Goal: Task Accomplishment & Management: Manage account settings

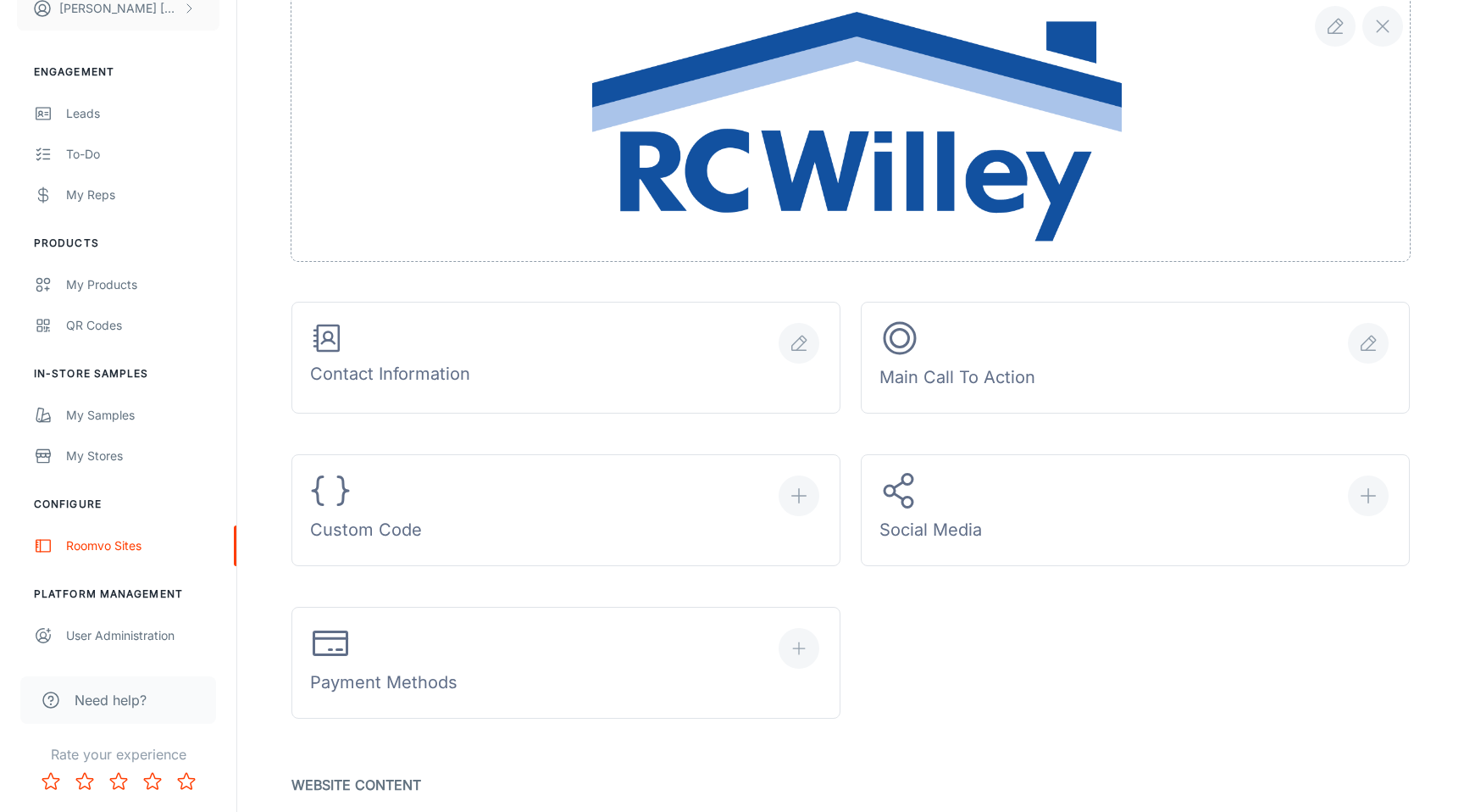
scroll to position [405, 0]
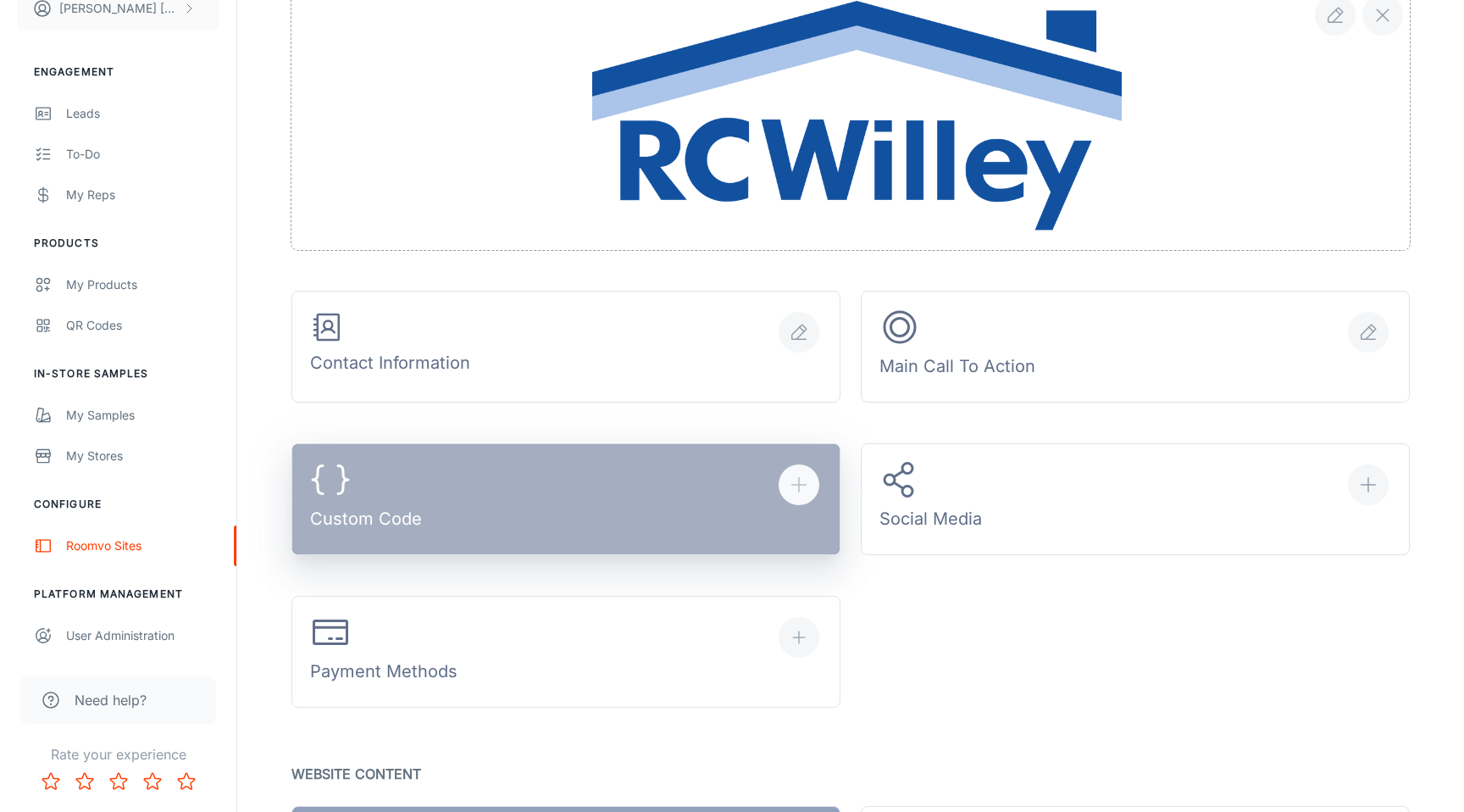
click at [620, 484] on button "Custom Code" at bounding box center [566, 498] width 549 height 112
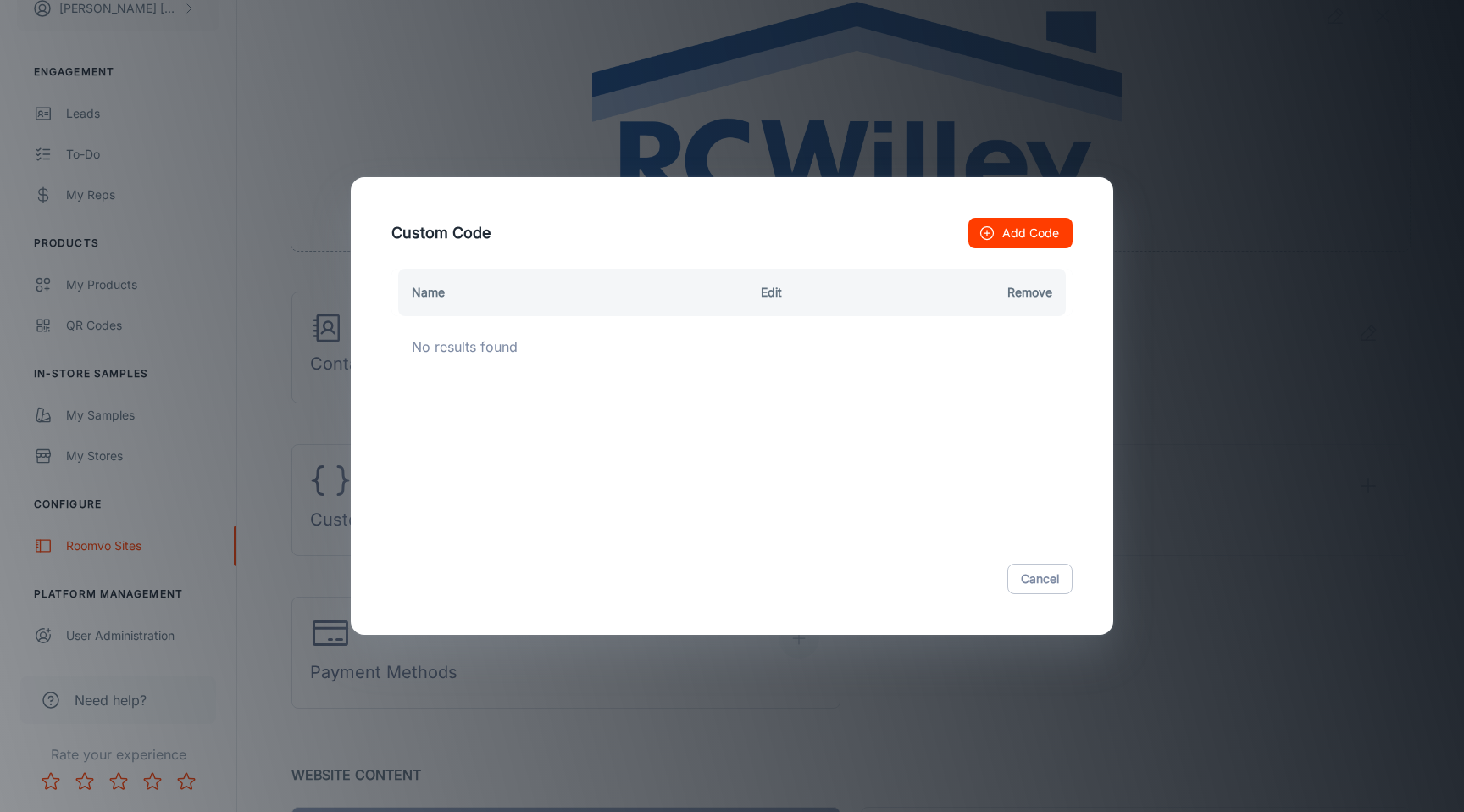
click at [1010, 237] on button "Add Code" at bounding box center [1020, 232] width 104 height 31
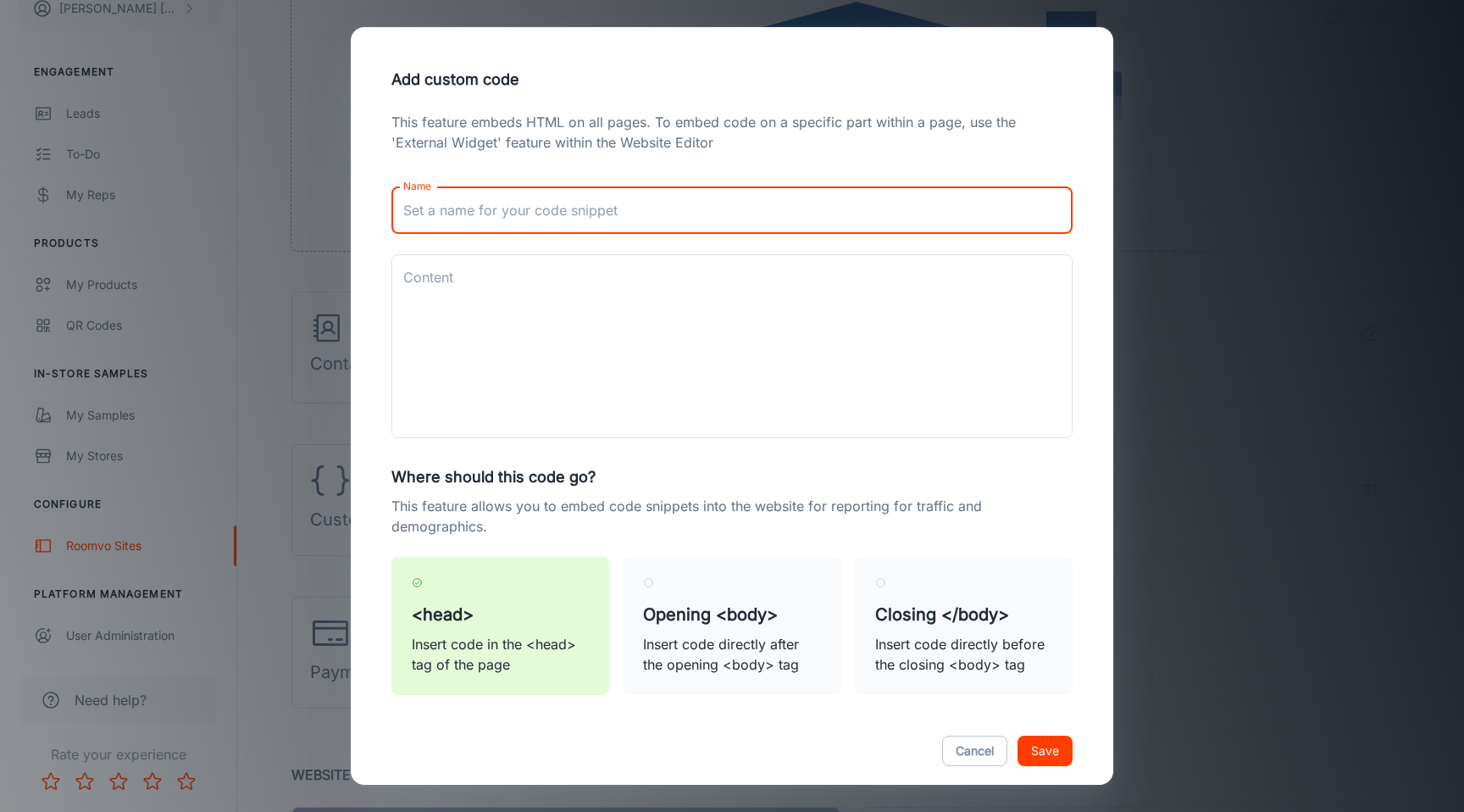
click at [560, 225] on input "Name" at bounding box center [732, 210] width 682 height 47
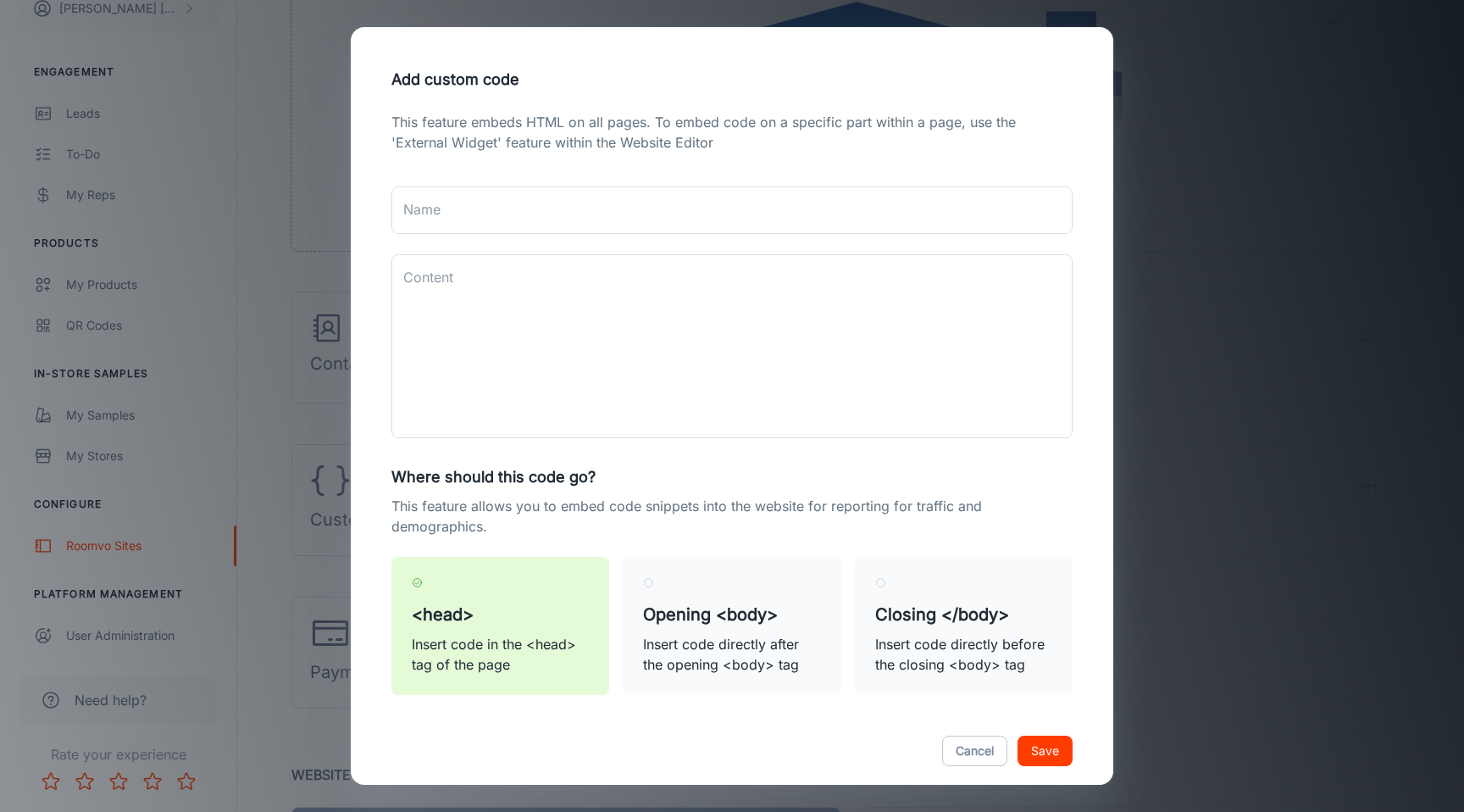
click at [500, 618] on h5 "<head>" at bounding box center [500, 614] width 177 height 26
click at [422, 588] on input "<head> Insert code in the <head> tag of the page" at bounding box center [416, 582] width 11 height 11
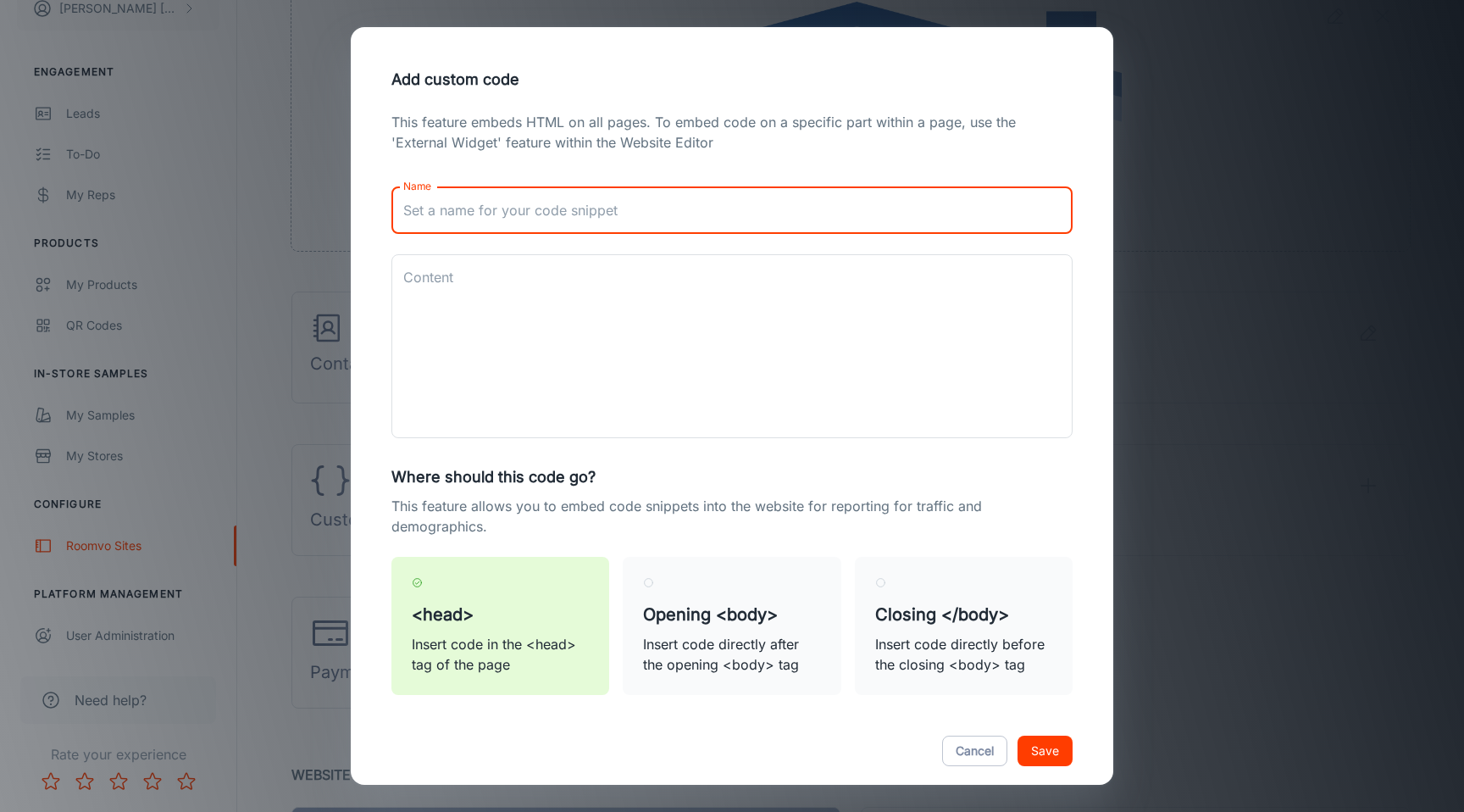
click at [583, 218] on input "Name" at bounding box center [732, 210] width 682 height 47
type input "sizingUpgrade"
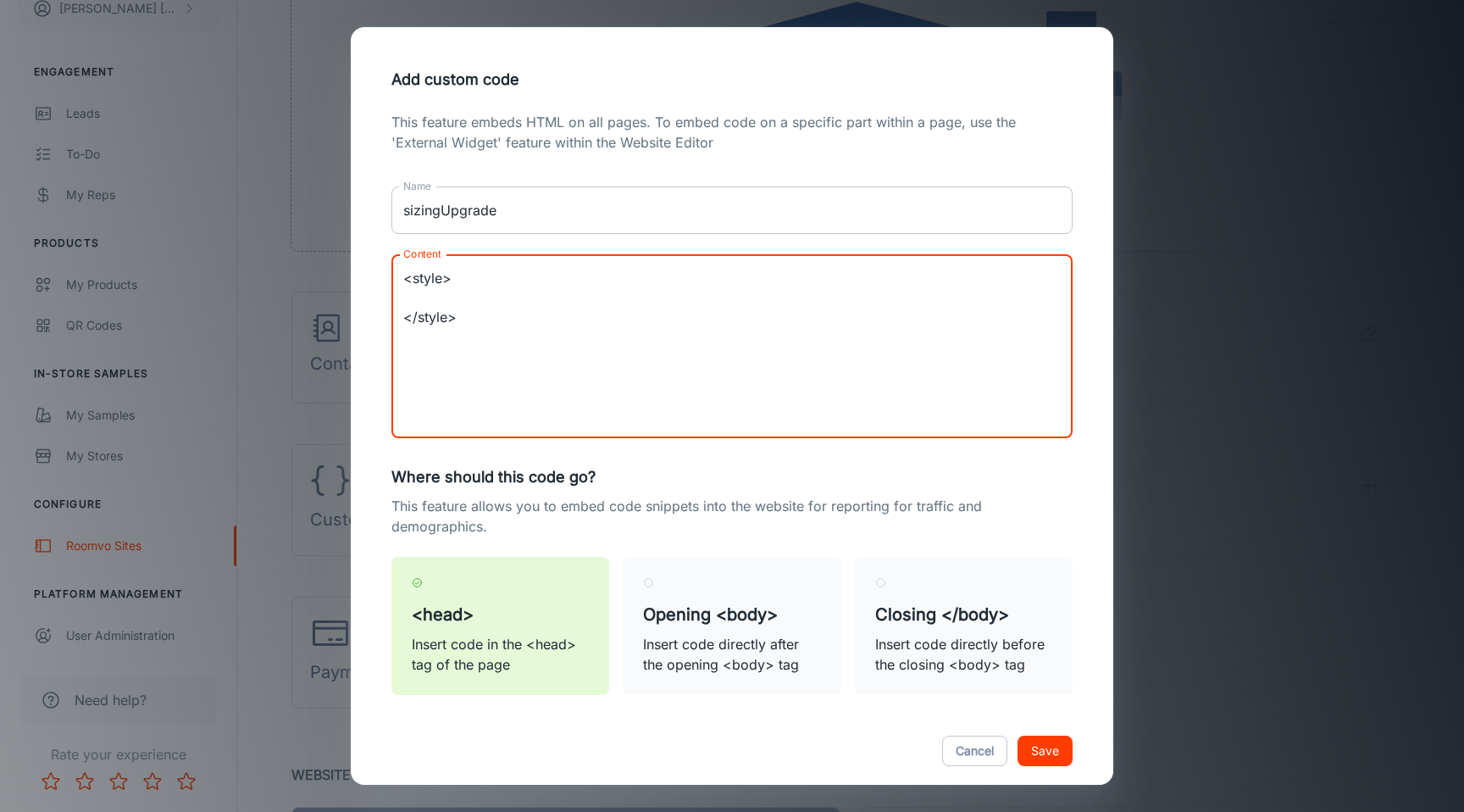
paste textarea "@media (min-width: 1650px) { .css-gdbmar { grid-column: 4/-1 !important; } .css…"
type textarea "<style> @media (min-width: 1650px) { .css-gdbmar { grid-column: 4/-1 !important…"
click at [1071, 246] on div "This feature embeds HTML on all pages. To embed code on a specific part within …" at bounding box center [732, 413] width 722 height 603
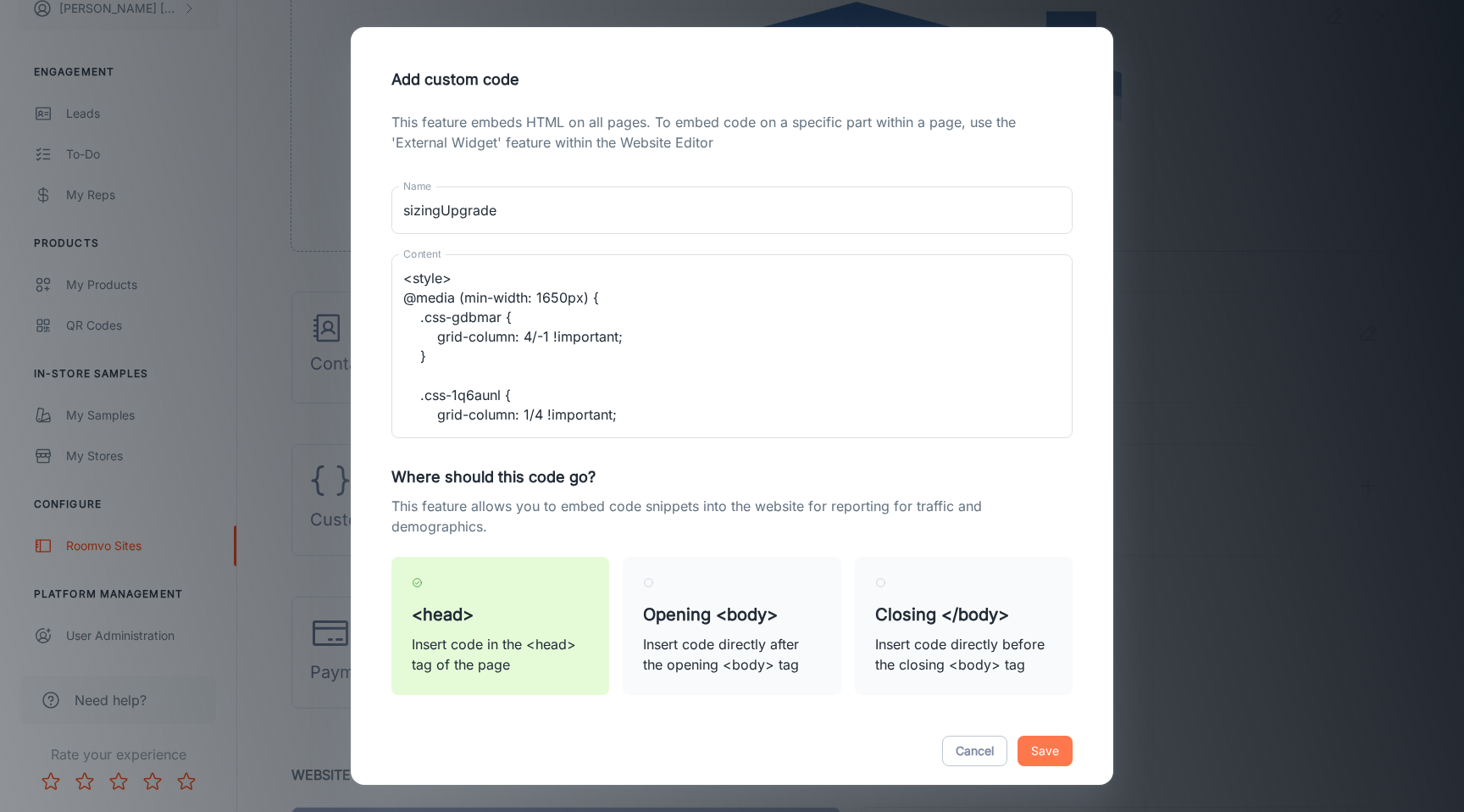
click at [1045, 750] on button "Save" at bounding box center [1046, 751] width 55 height 31
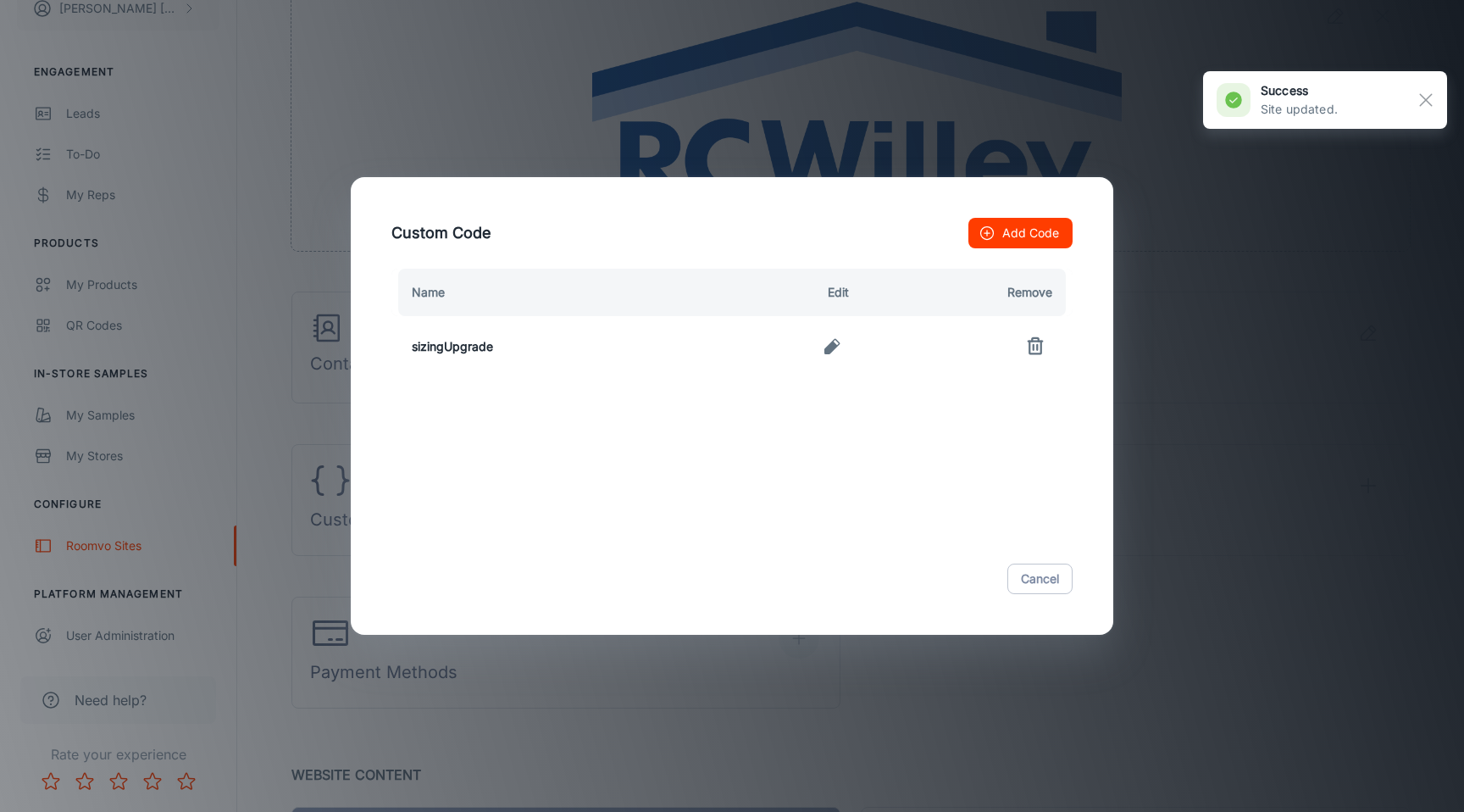
click at [1293, 557] on div "Custom Code Add Code Name Edit Remove sizingUpgrade Cancel" at bounding box center [732, 406] width 1464 height 812
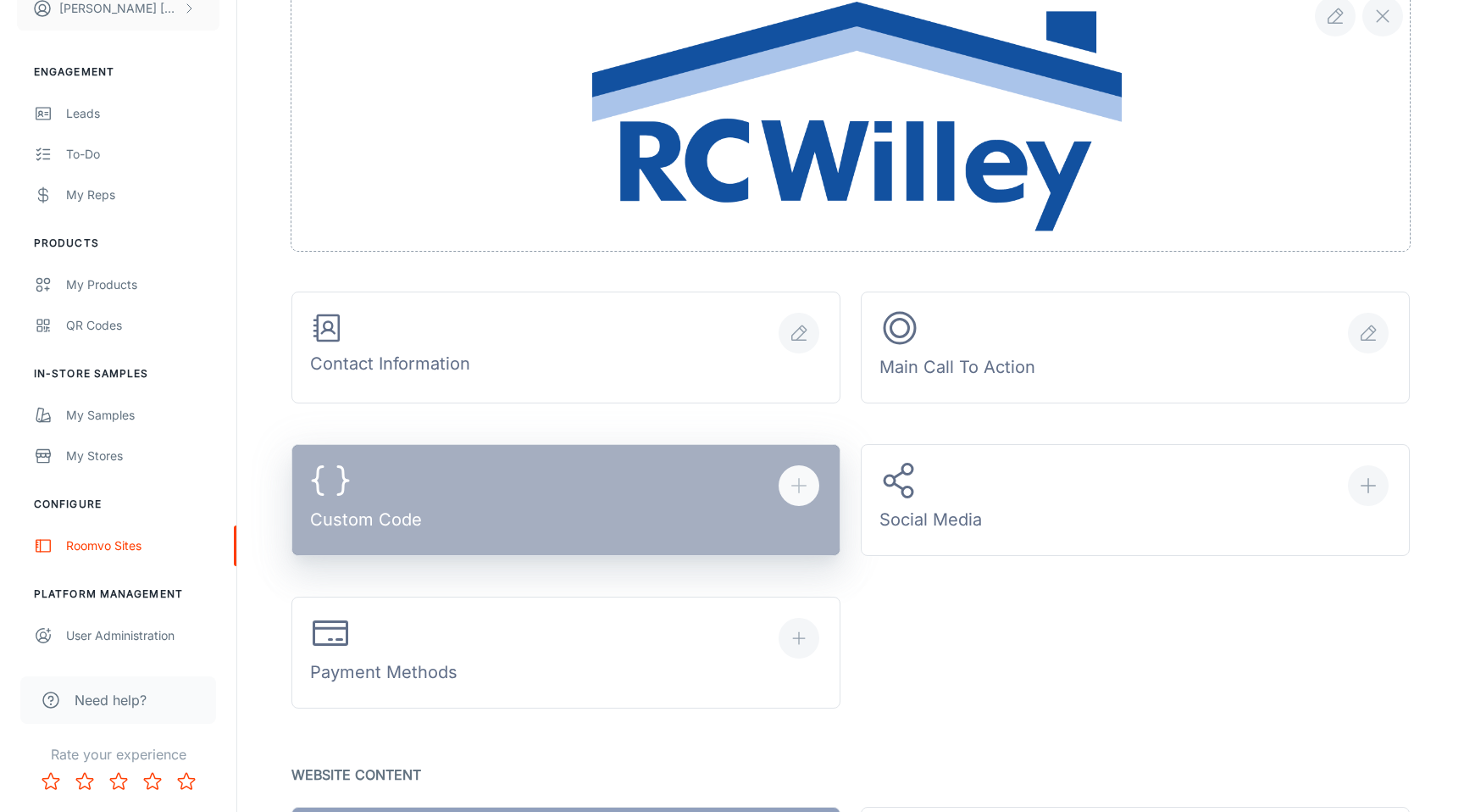
click at [550, 516] on button "Custom Code" at bounding box center [566, 499] width 549 height 112
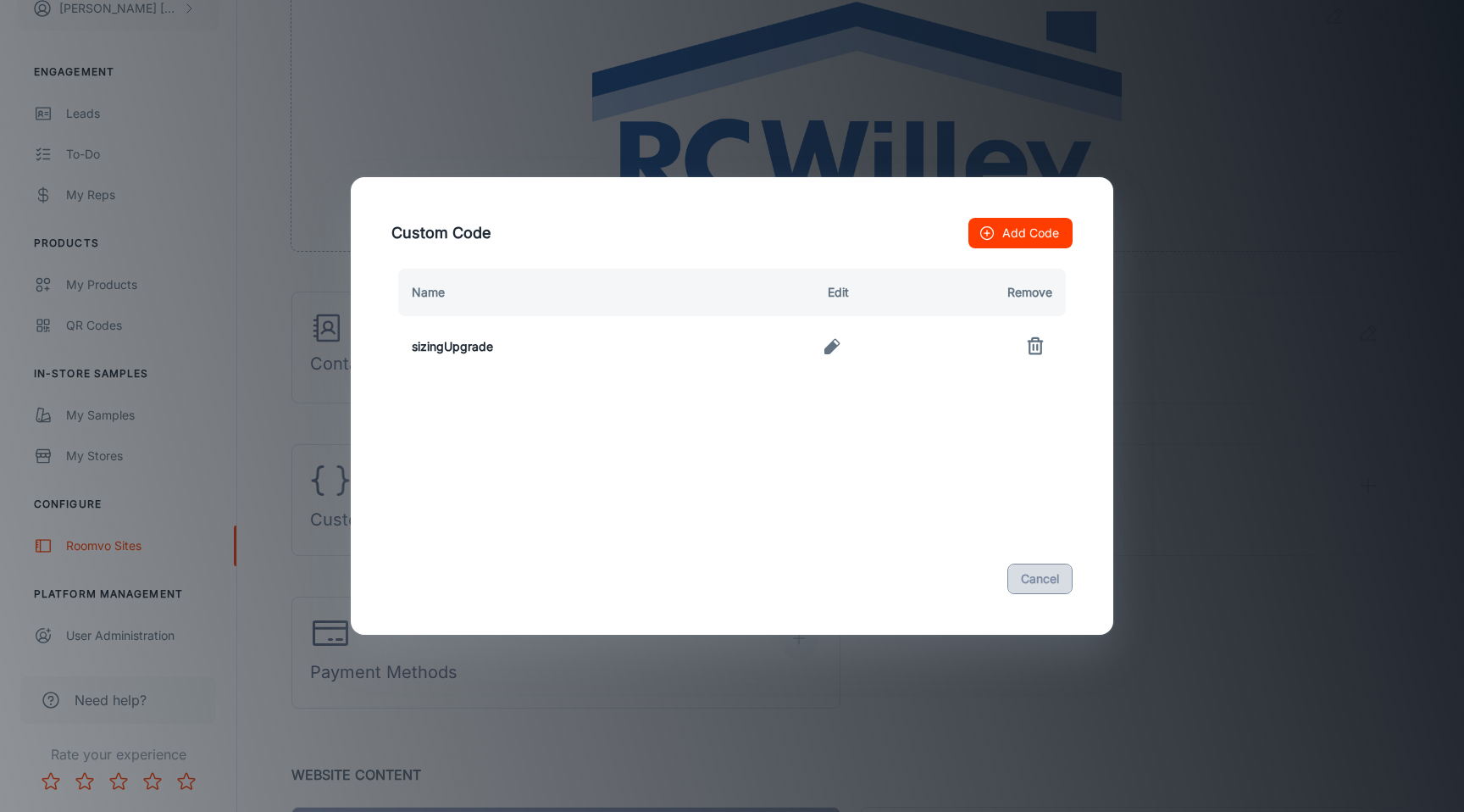
click at [1050, 579] on button "Cancel" at bounding box center [1041, 579] width 65 height 31
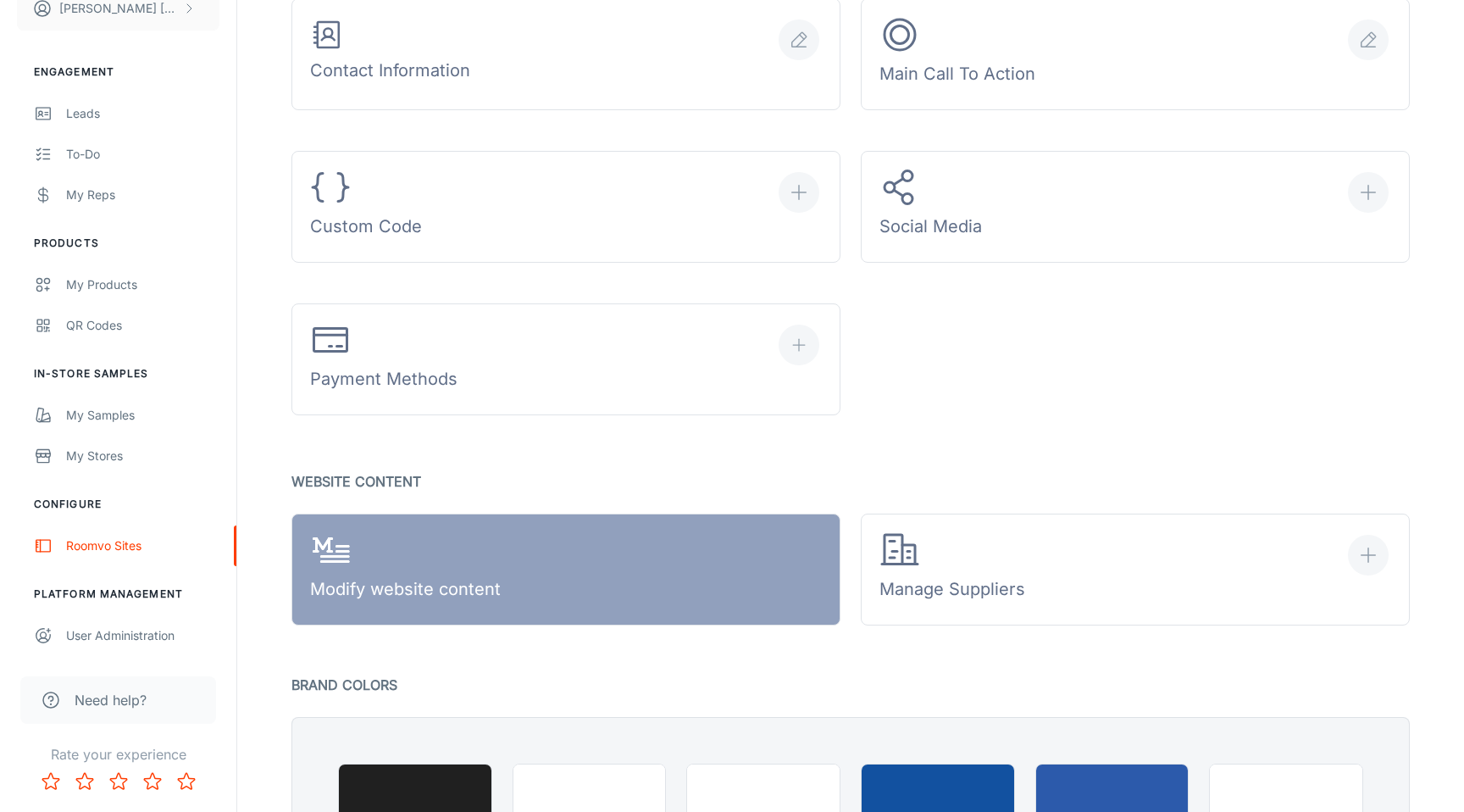
scroll to position [720, 0]
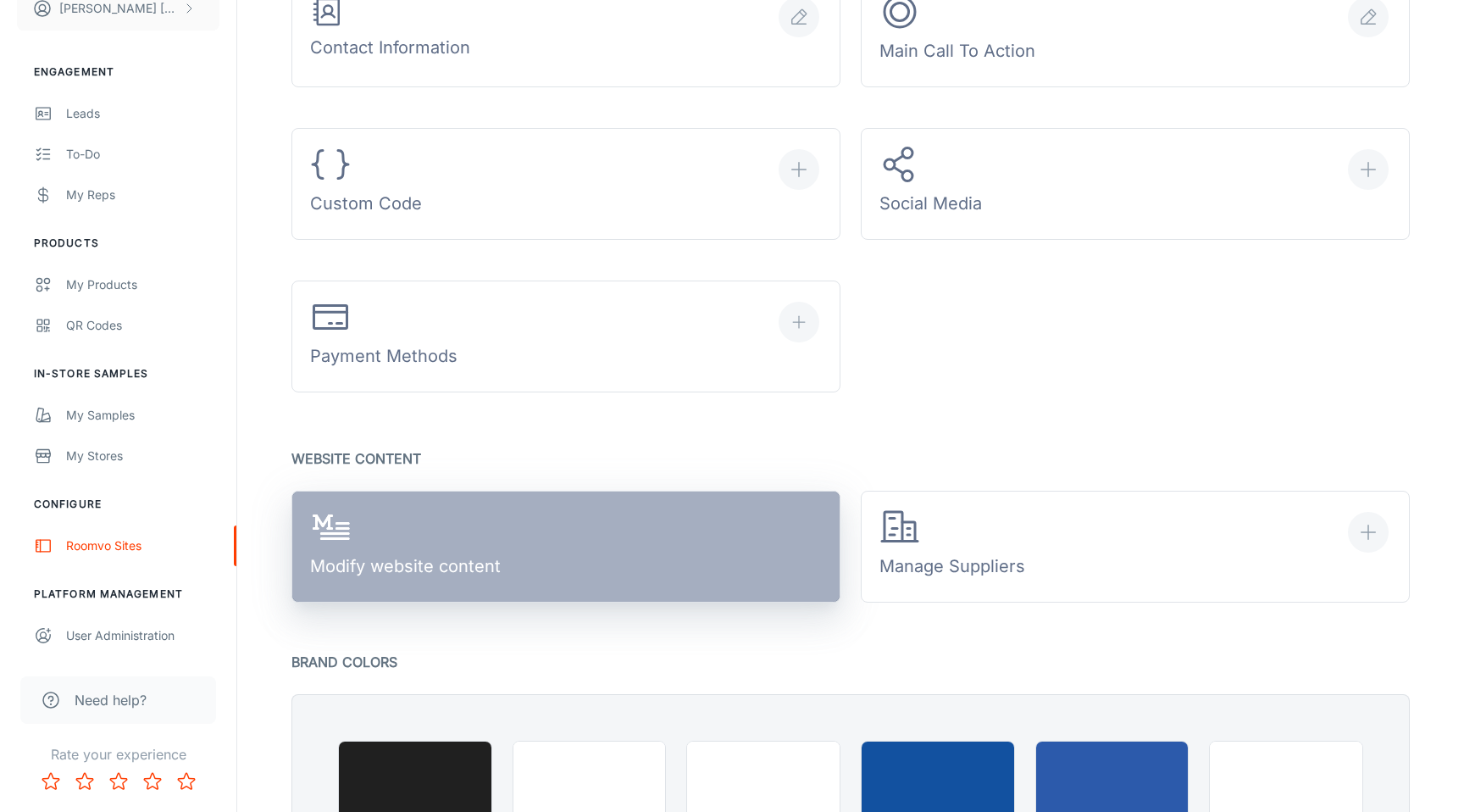
click at [557, 559] on link "Modify website content" at bounding box center [566, 546] width 549 height 112
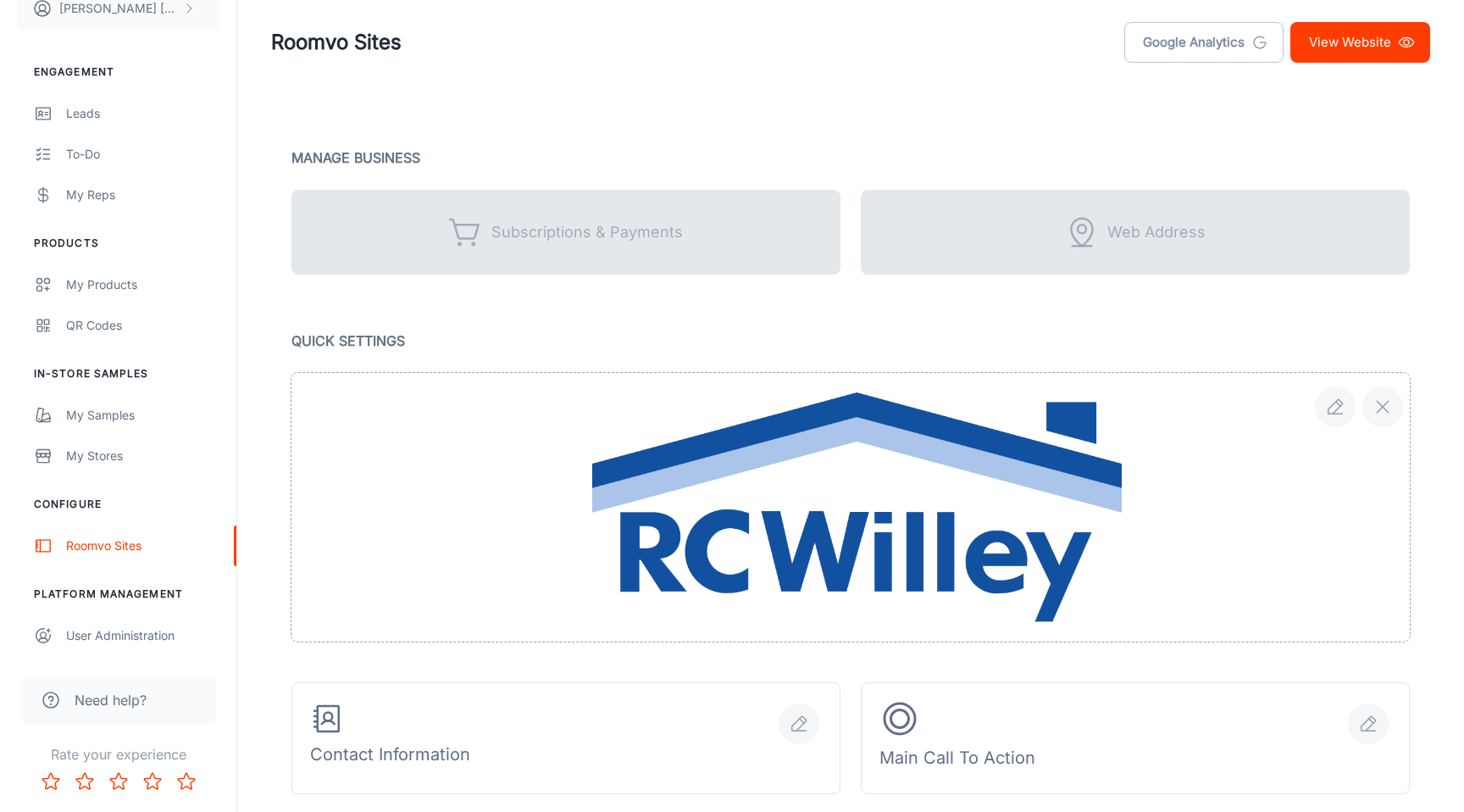
scroll to position [0, 0]
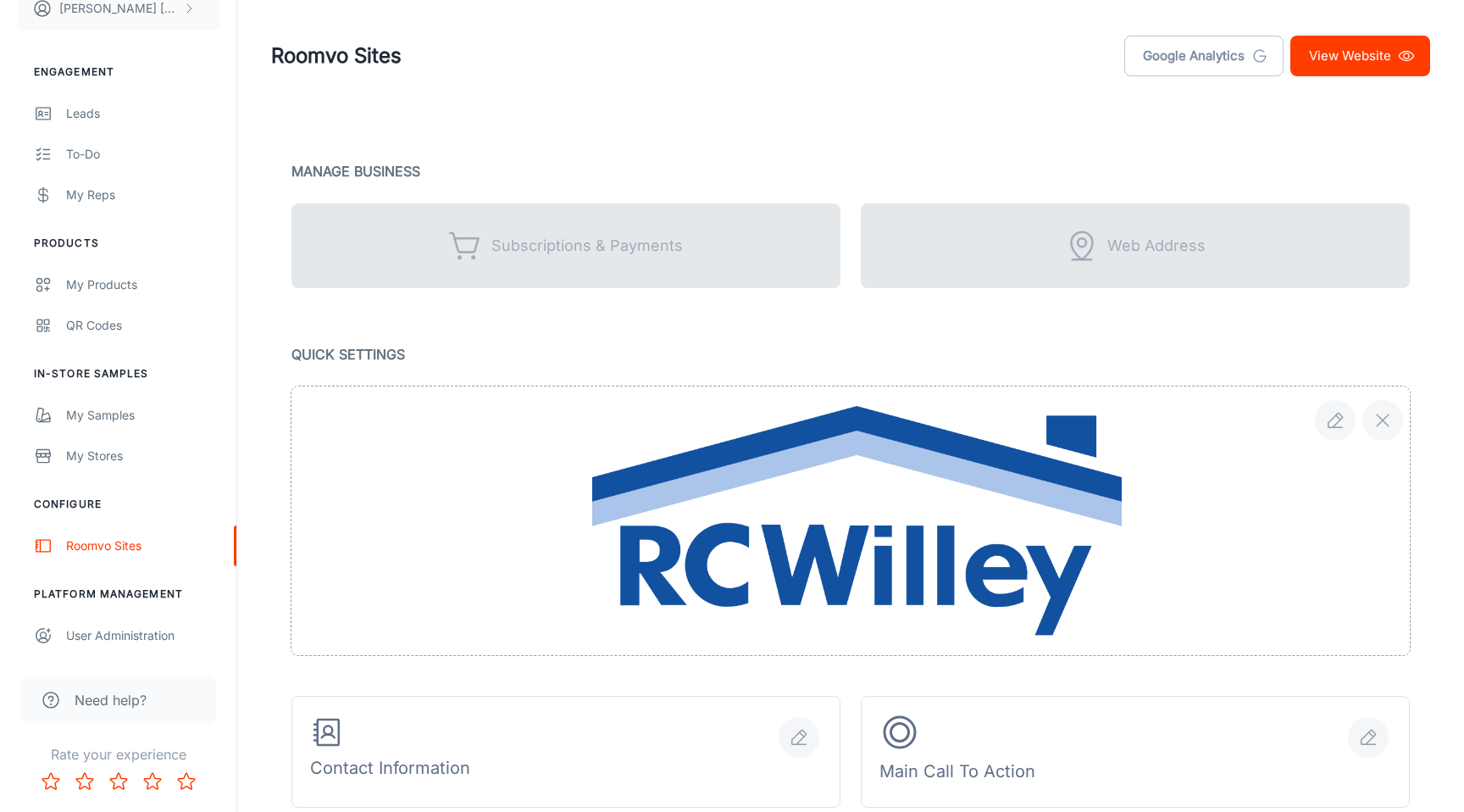
click at [1346, 61] on link "View Website" at bounding box center [1360, 55] width 139 height 41
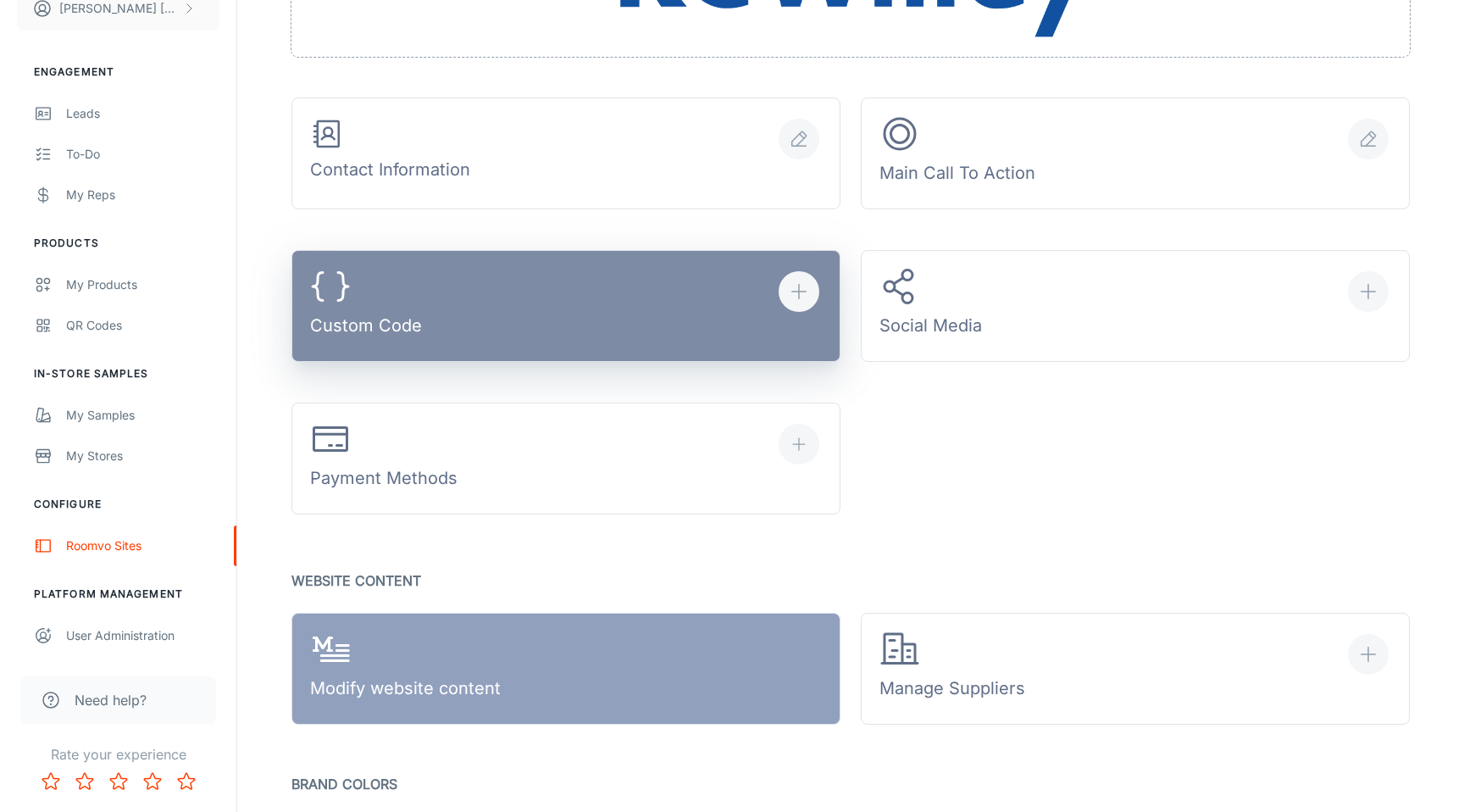
scroll to position [600, 0]
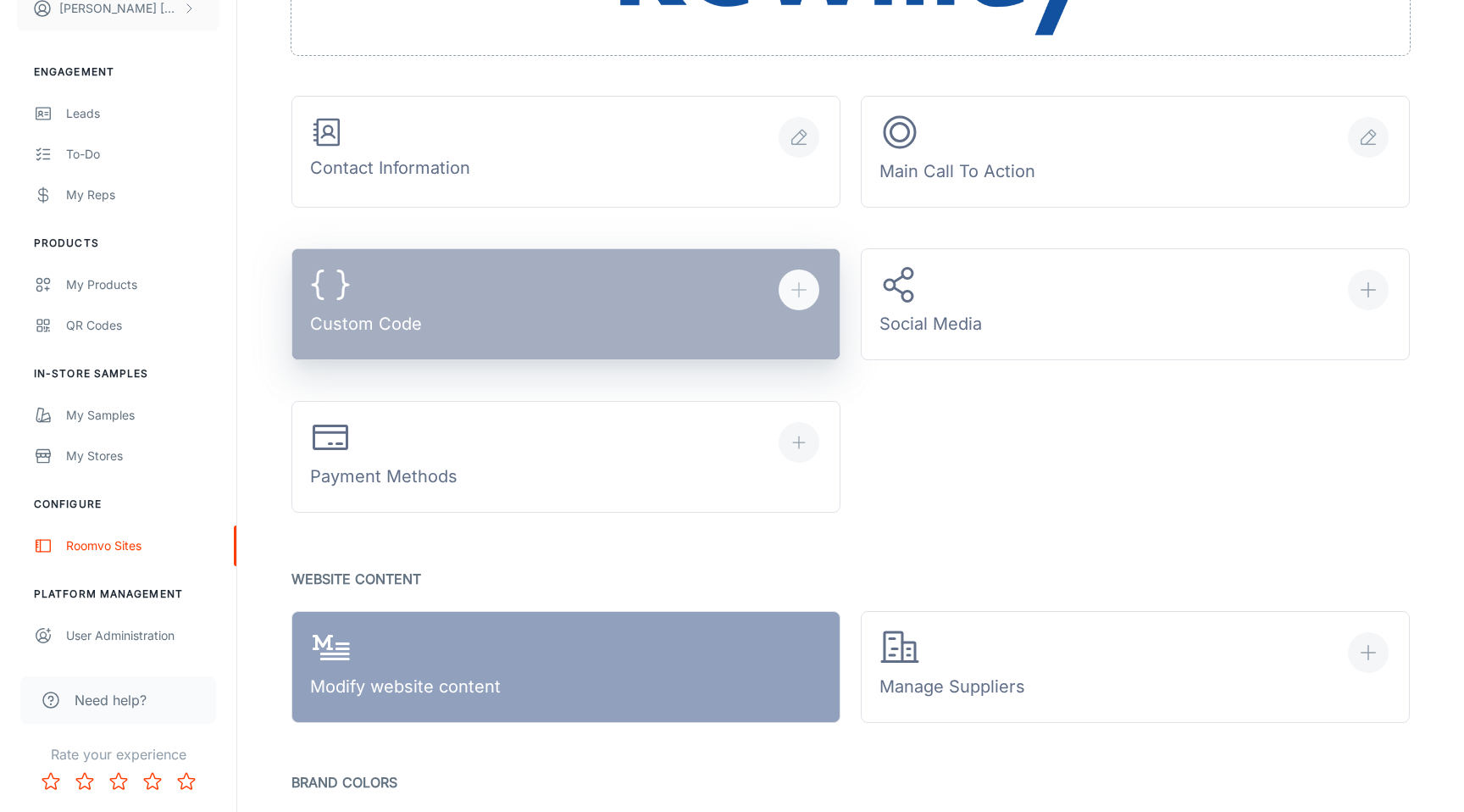
click at [582, 322] on button "Custom Code" at bounding box center [566, 304] width 549 height 112
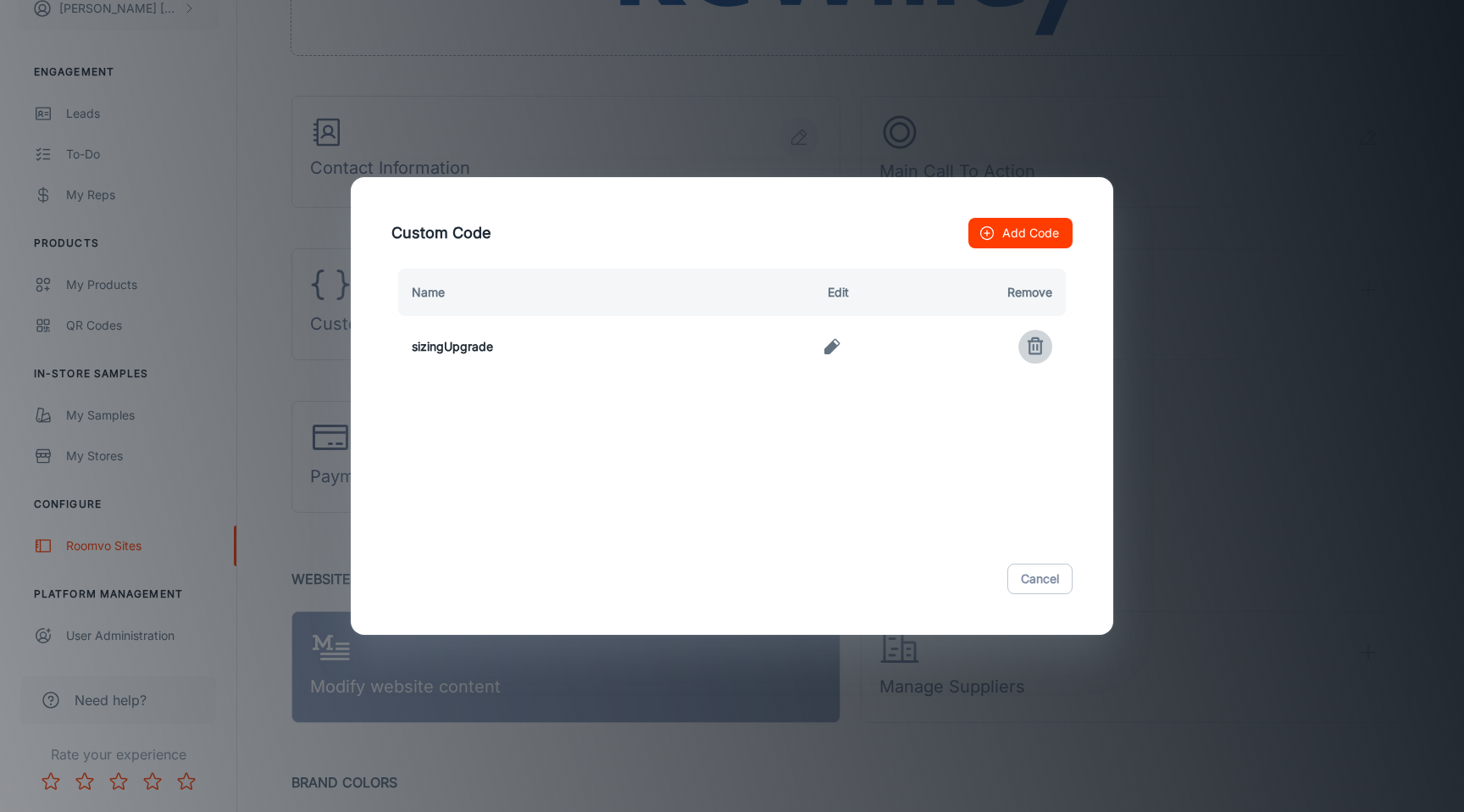
click at [1044, 345] on icon "button" at bounding box center [1036, 346] width 21 height 21
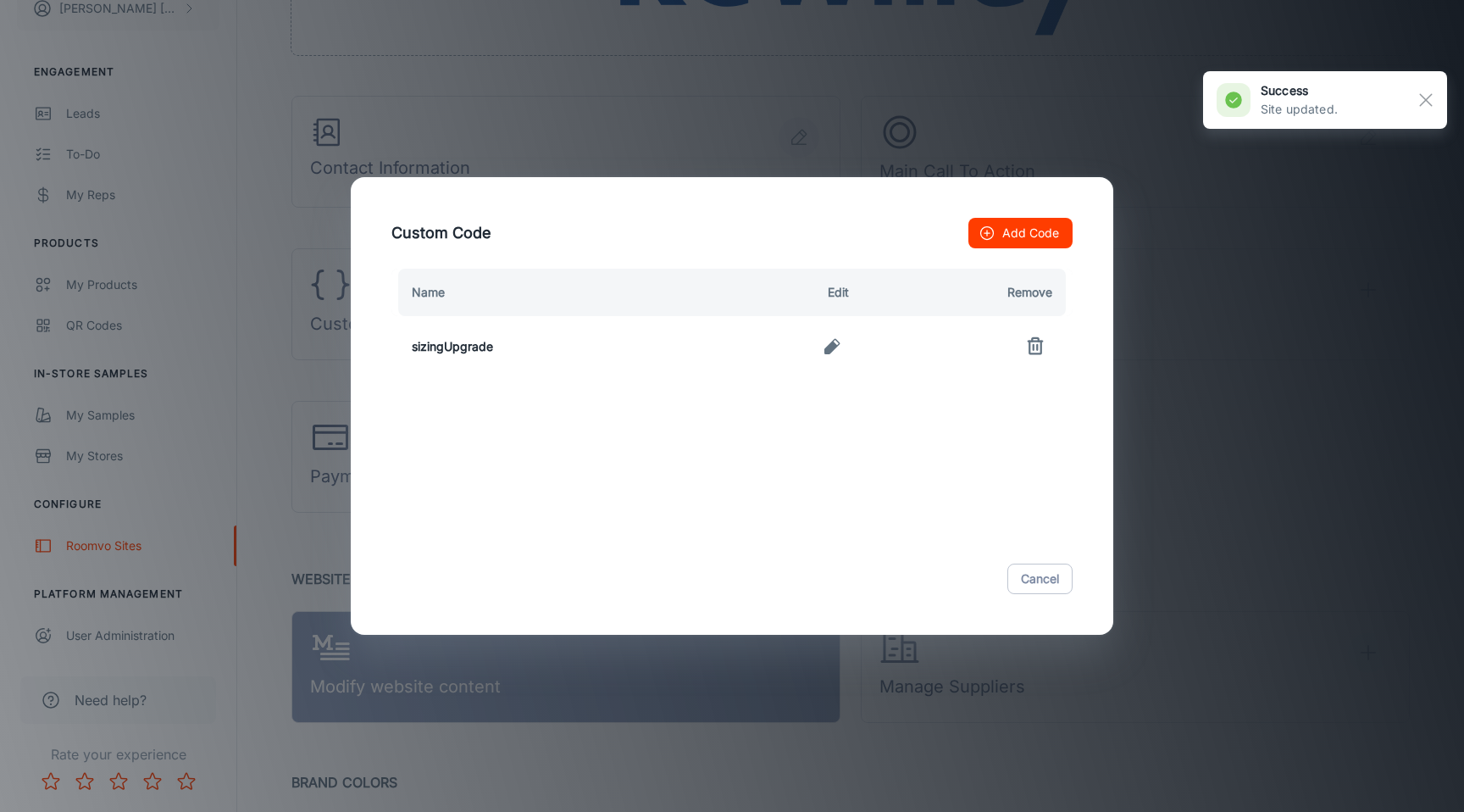
click at [1036, 346] on icon "button" at bounding box center [1036, 346] width 21 height 21
click at [1055, 577] on button "Cancel" at bounding box center [1041, 579] width 65 height 31
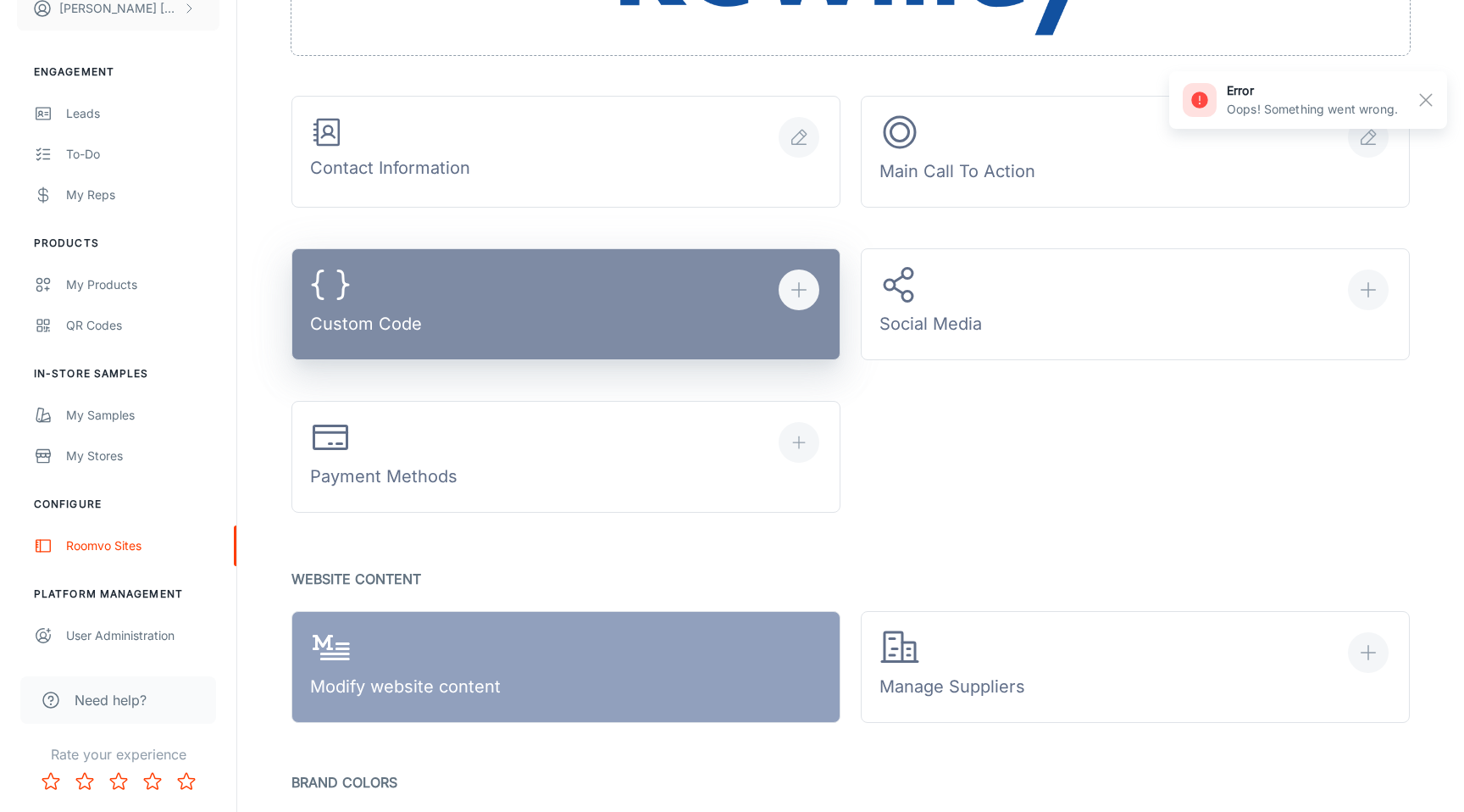
click at [464, 289] on button "Custom Code" at bounding box center [566, 304] width 549 height 112
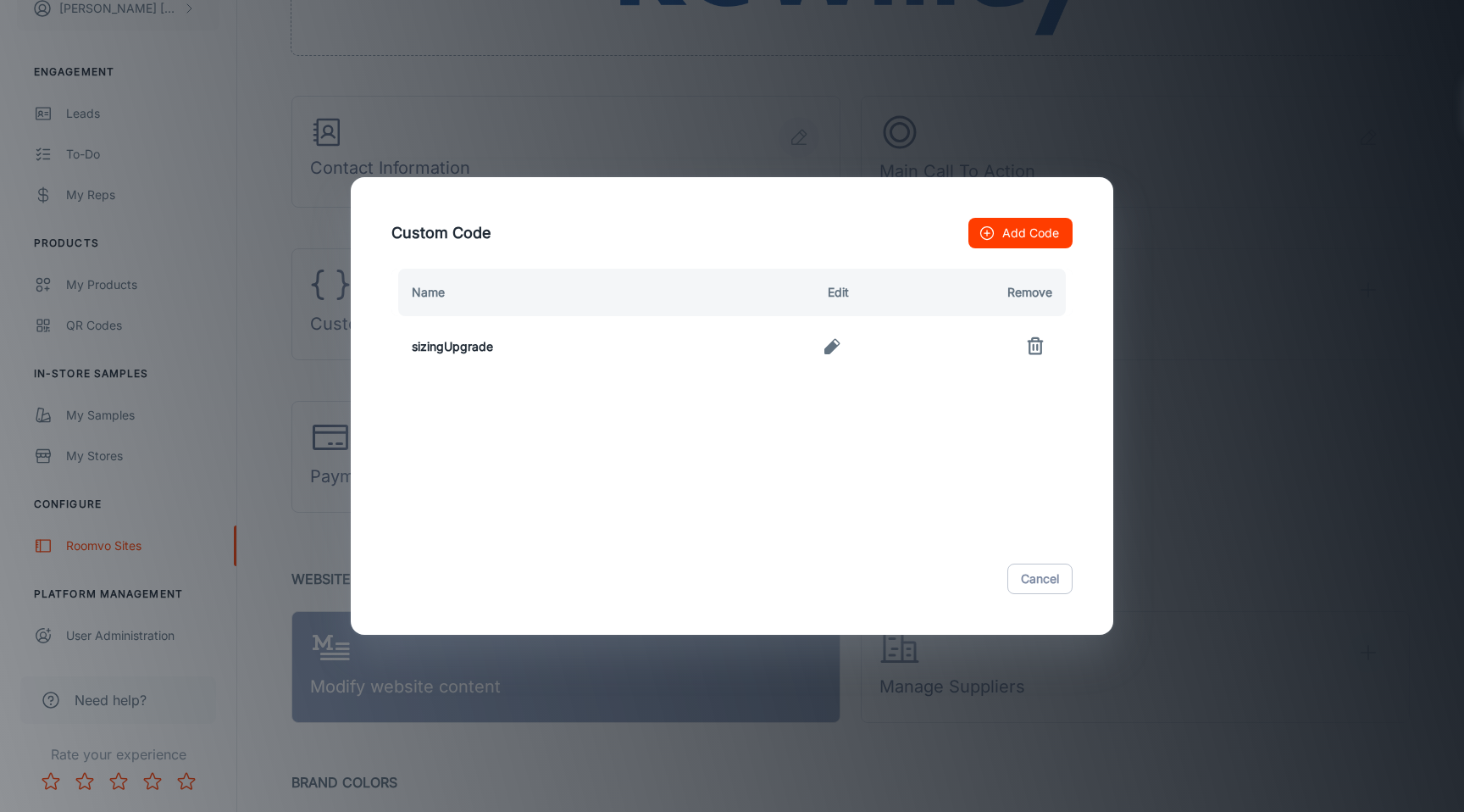
click at [837, 349] on icon "button" at bounding box center [832, 346] width 21 height 21
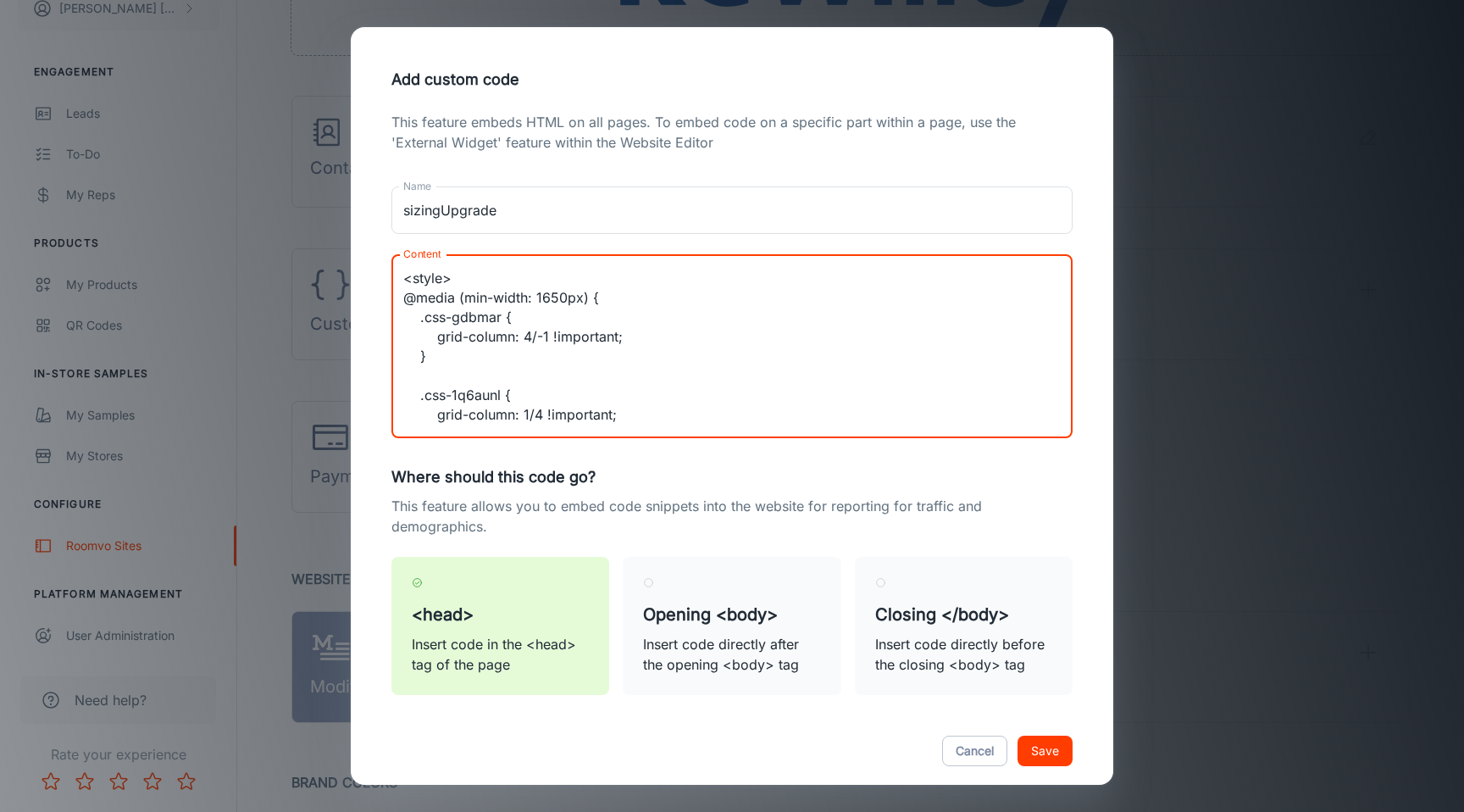
drag, startPoint x: 798, startPoint y: 394, endPoint x: 557, endPoint y: 291, distance: 262.1
click at [446, 251] on div "This feature embeds HTML on all pages. To embed code on a specific part within …" at bounding box center [732, 413] width 722 height 603
click at [741, 352] on textarea "<style> @media (min-width: 1650px) { .css-gdbmar { grid-column: 4/-1 !important…" at bounding box center [732, 347] width 658 height 156
click at [1045, 745] on button "Save" at bounding box center [1046, 751] width 55 height 31
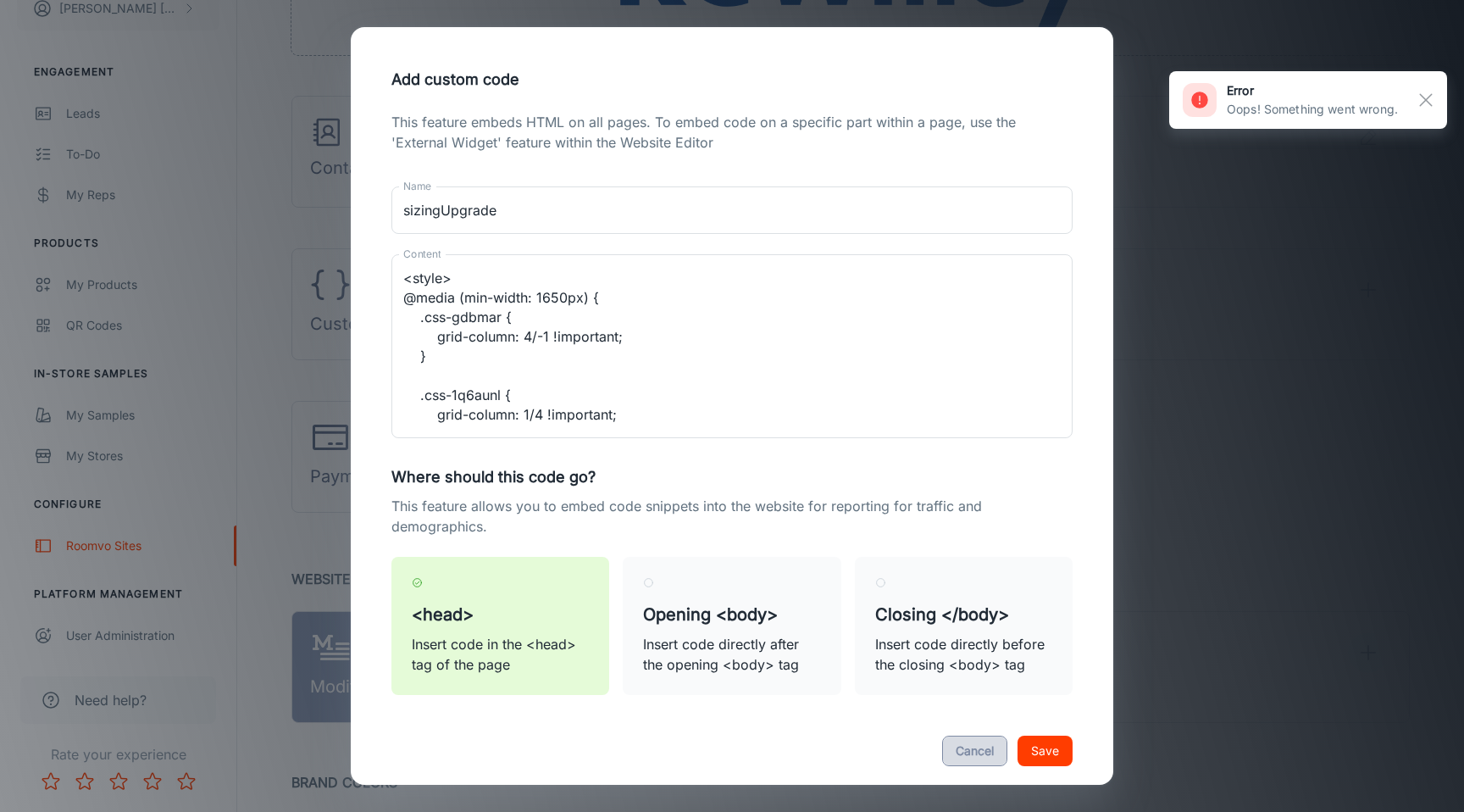
click at [978, 748] on button "Cancel" at bounding box center [975, 751] width 65 height 31
type textarea "<style> @media (min-width: 1650px) { .css-gdbmar { grid-column: 4/-1 !important…"
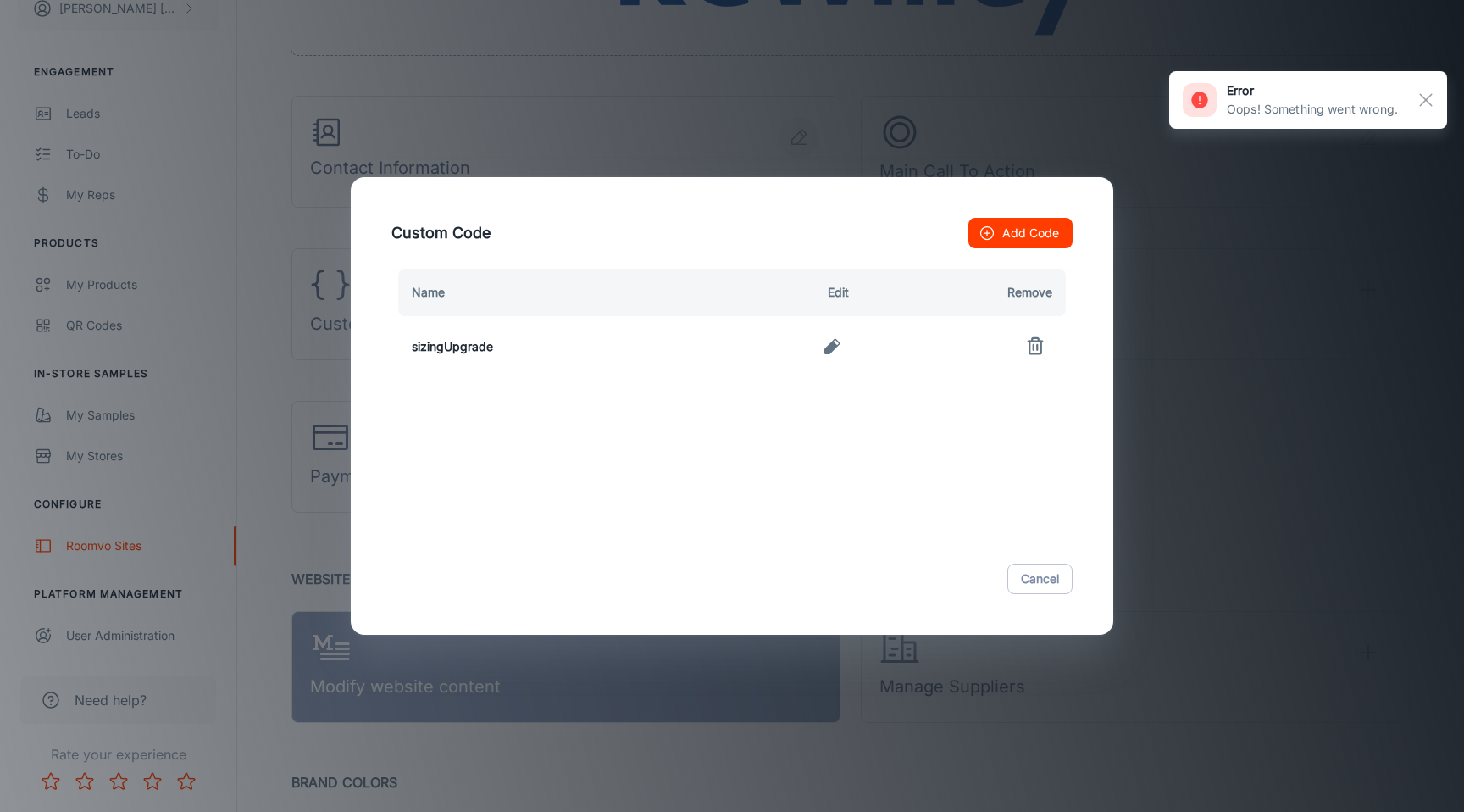
click at [1262, 513] on div "Custom Code Add Code Name Edit Remove sizingUpgrade Cancel" at bounding box center [732, 406] width 1464 height 812
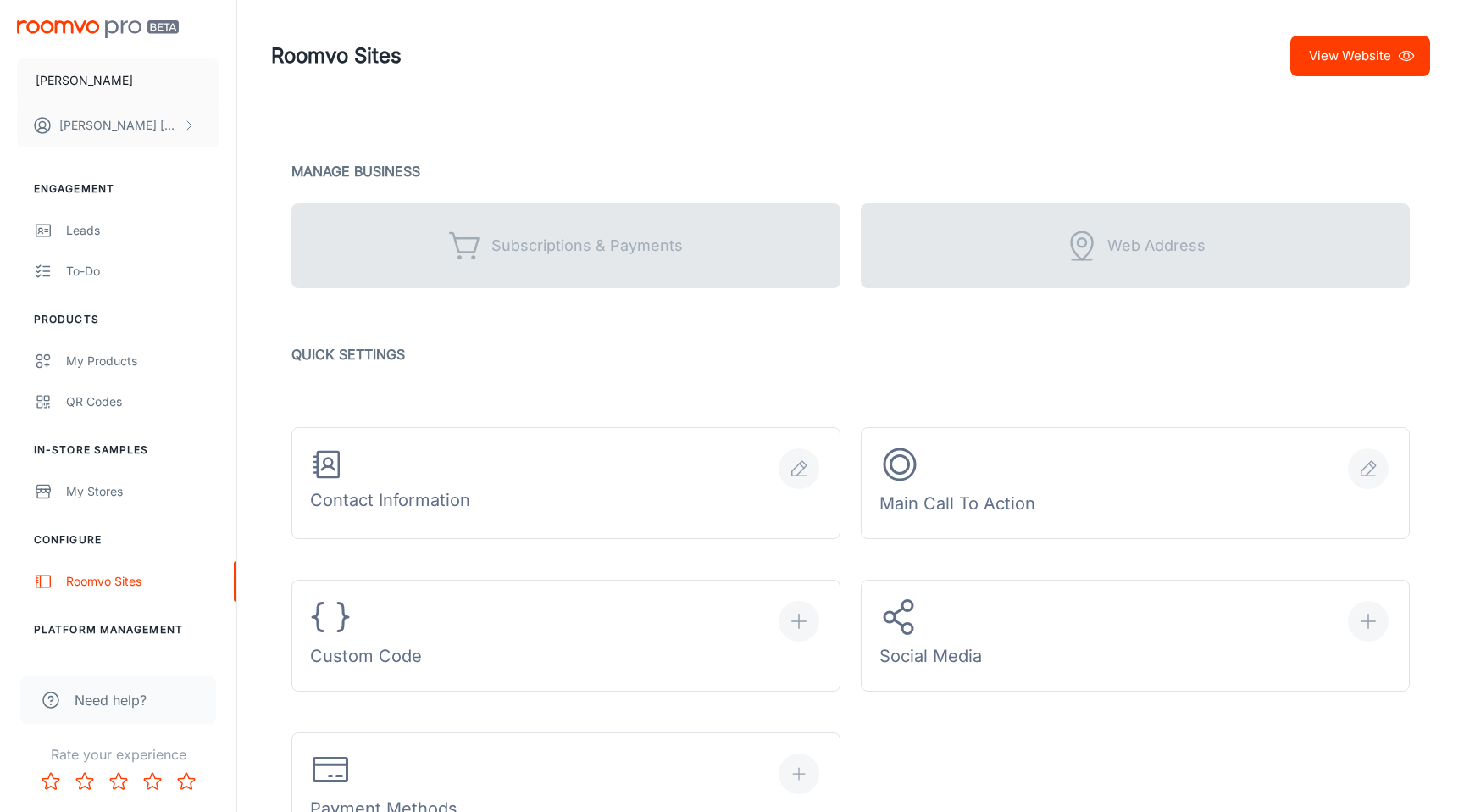
scroll to position [495, 0]
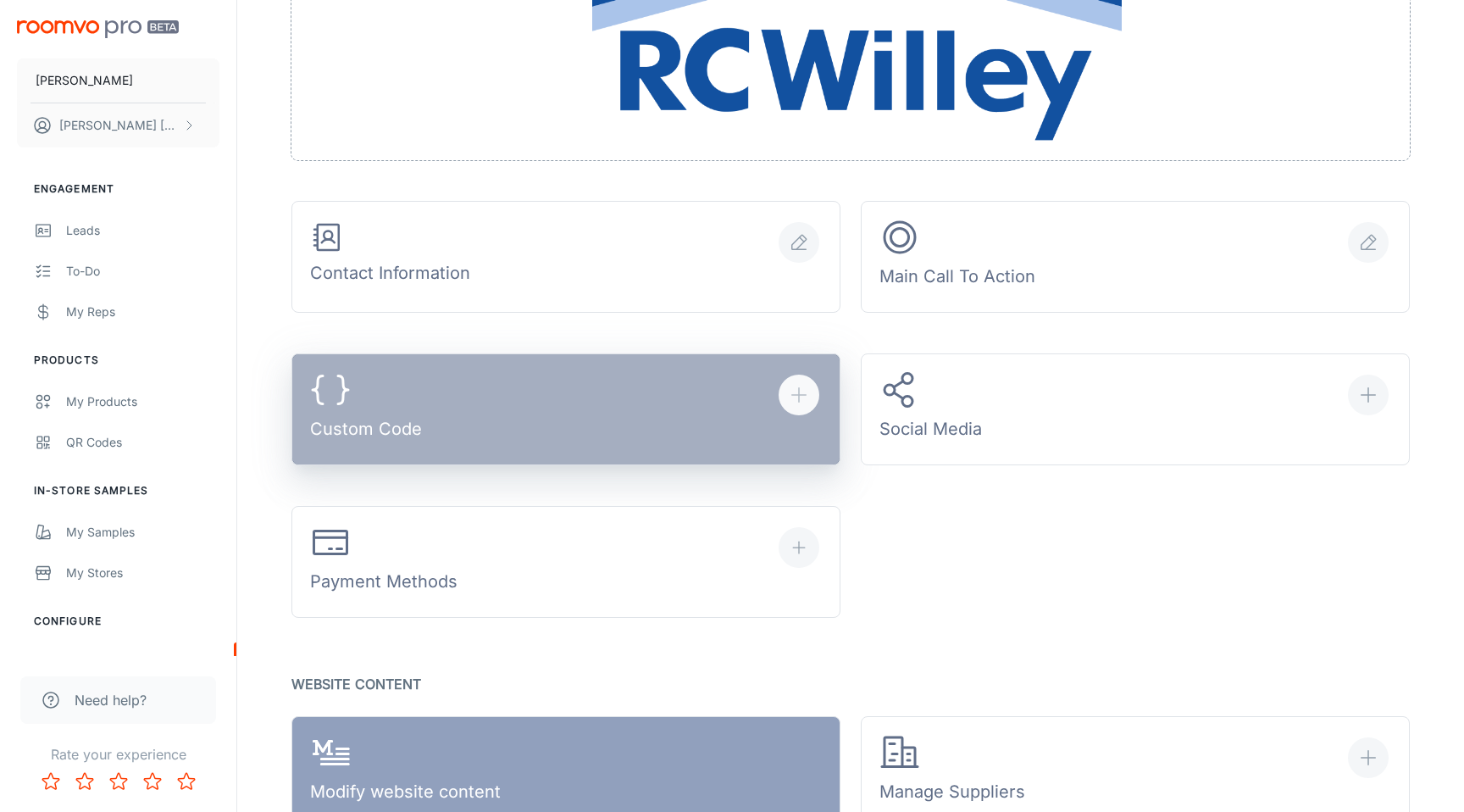
click at [535, 404] on button "Custom Code" at bounding box center [566, 408] width 549 height 112
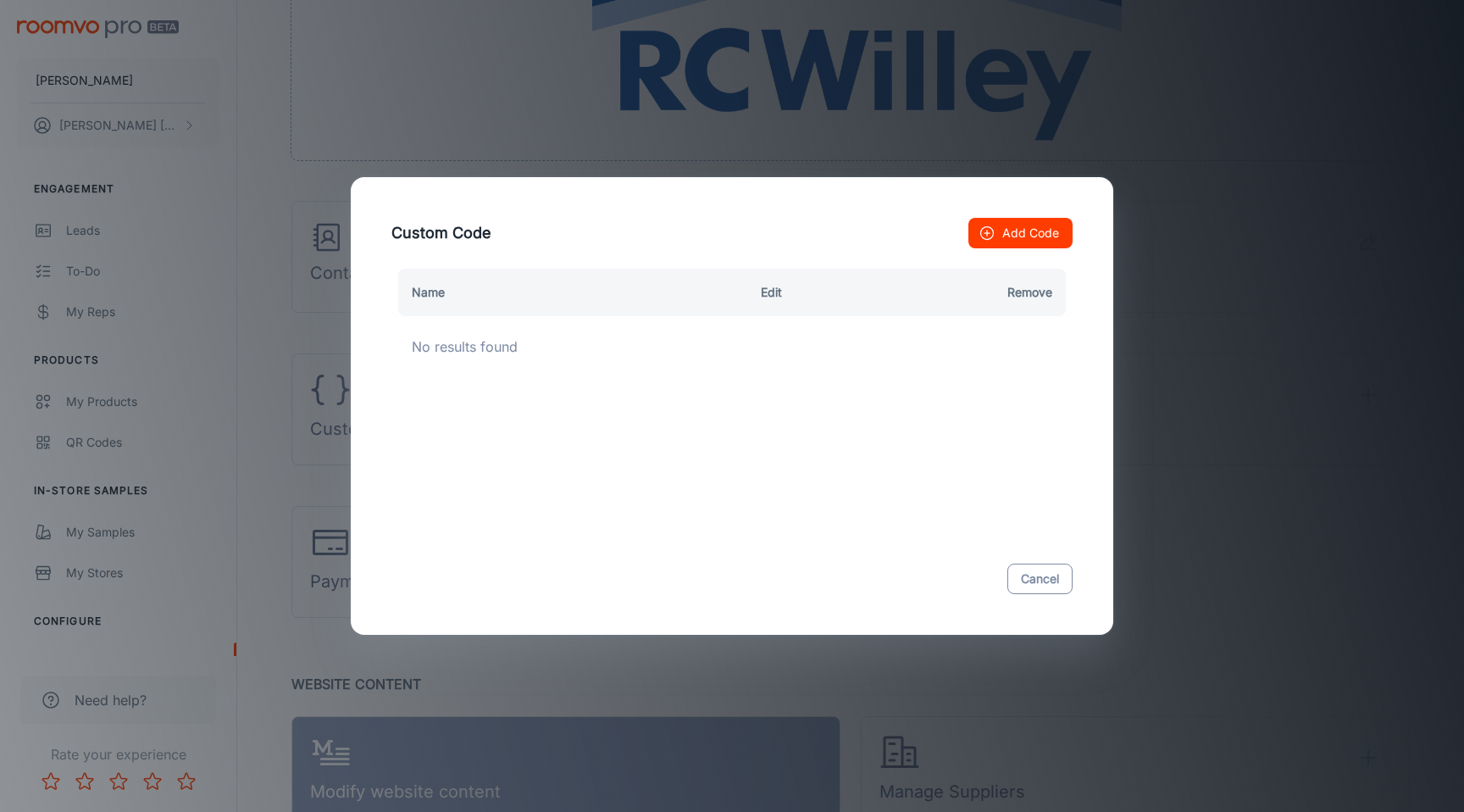
click at [1044, 577] on button "Cancel" at bounding box center [1041, 579] width 65 height 31
